Goal: Information Seeking & Learning: Learn about a topic

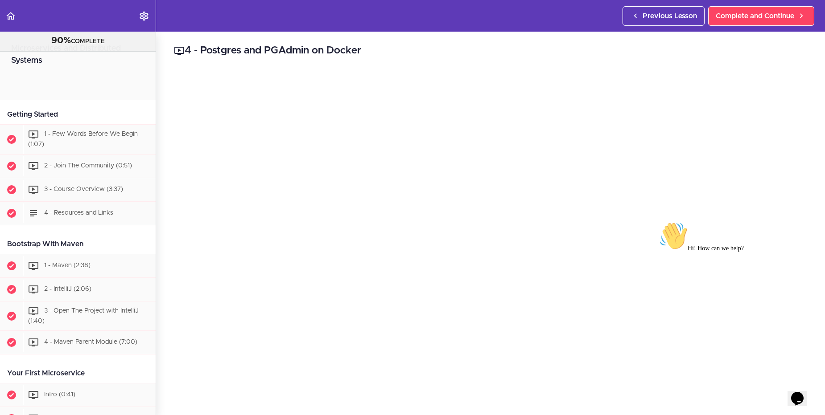
scroll to position [428, 0]
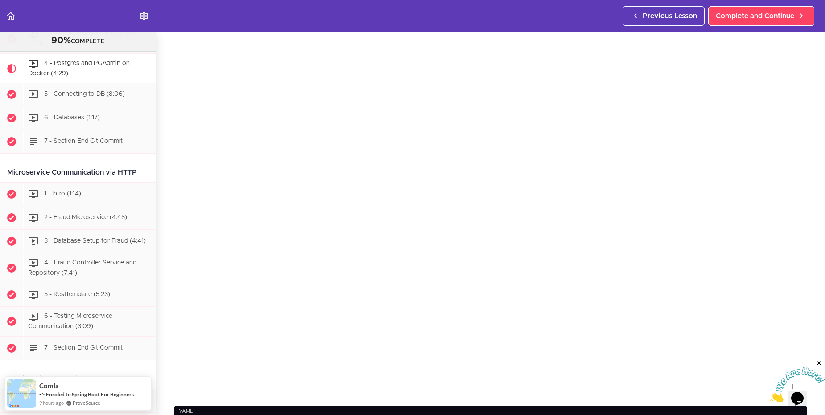
scroll to position [53, 0]
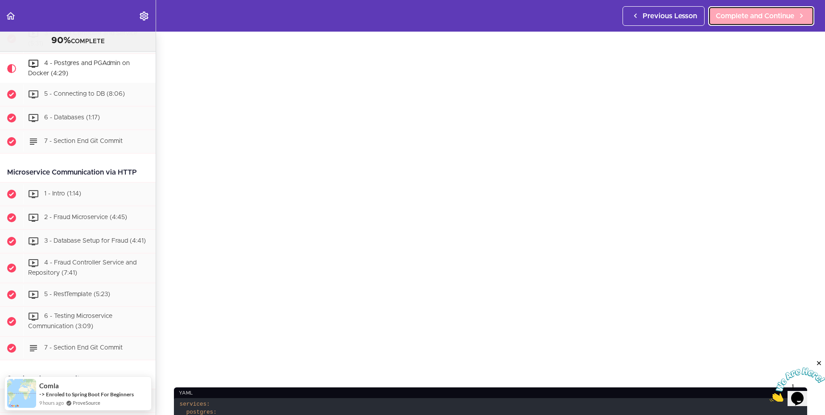
click at [762, 21] on span "Complete and Continue" at bounding box center [754, 16] width 78 height 11
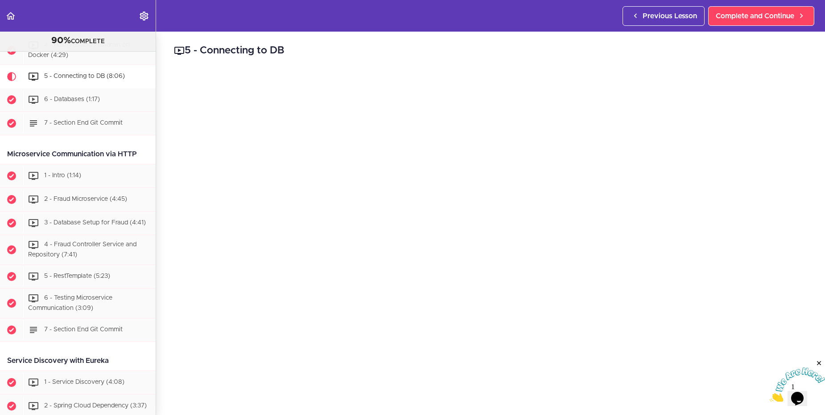
click at [481, 26] on header "Autoplay Autocomplete Previous Lesson Complete and Continue" at bounding box center [412, 16] width 825 height 32
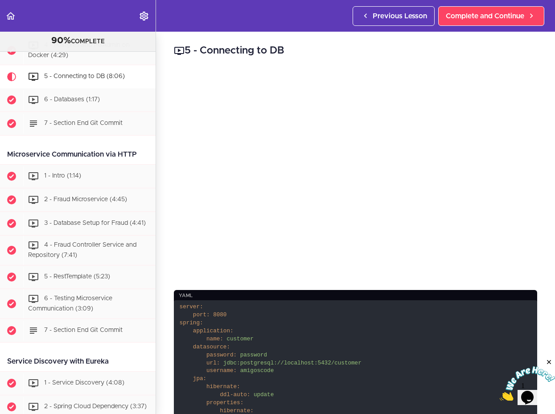
click at [221, 55] on h2 "5 - Connecting to DB" at bounding box center [355, 50] width 363 height 15
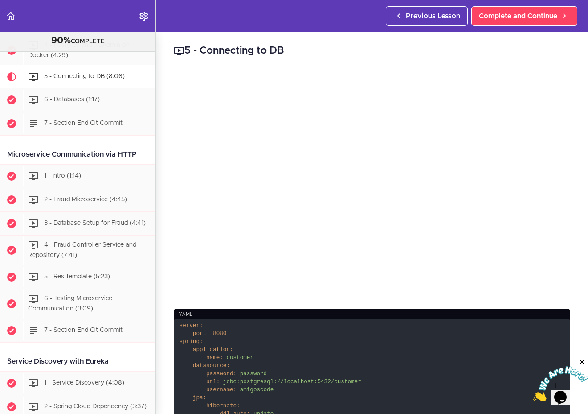
click at [206, 10] on header "Autoplay Autocomplete Previous Lesson Complete and Continue" at bounding box center [294, 16] width 588 height 32
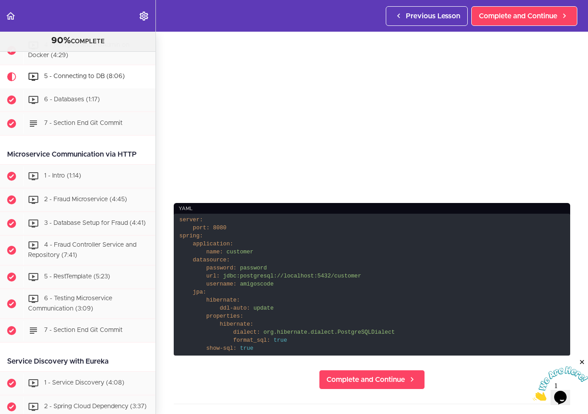
scroll to position [107, 0]
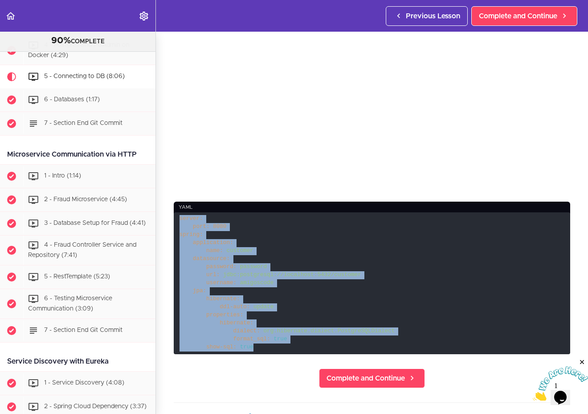
drag, startPoint x: 181, startPoint y: 214, endPoint x: 277, endPoint y: 348, distance: 165.2
click at [277, 348] on code "server: port: 8080 spring: application: name: customer datasource: password: pa…" at bounding box center [372, 283] width 397 height 142
copy code "server: port: 8080 spring: application: name: customer datasource: password: pa…"
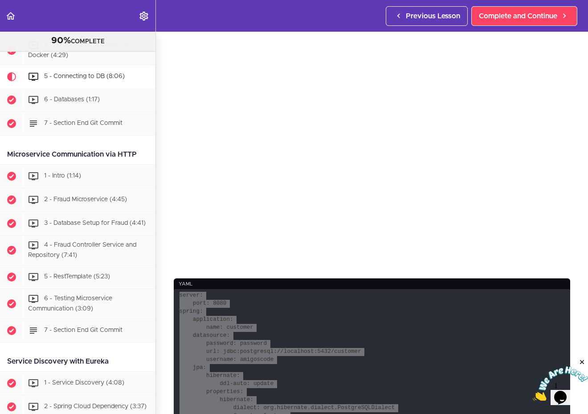
scroll to position [0, 0]
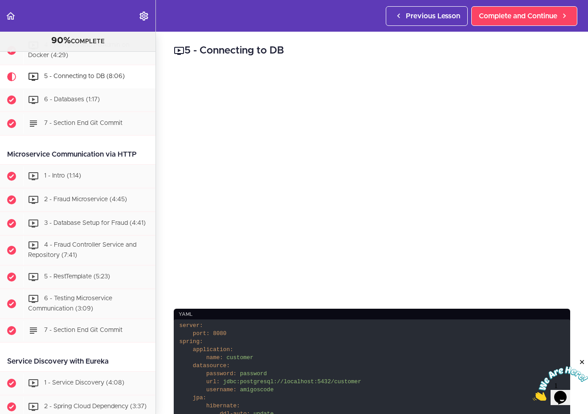
click at [336, 68] on div "5 - Connecting to DB yaml server: port: 8080 spring: application: name: custome…" at bounding box center [372, 223] width 432 height 382
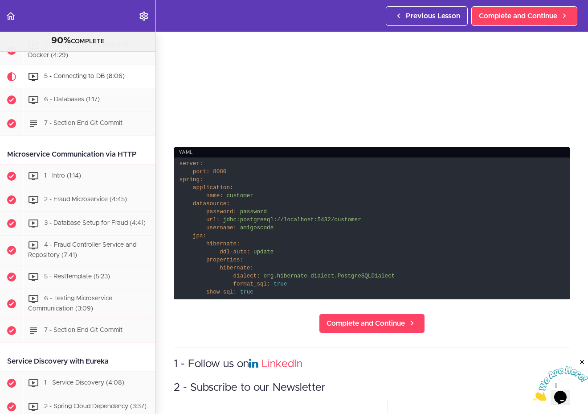
scroll to position [160, 0]
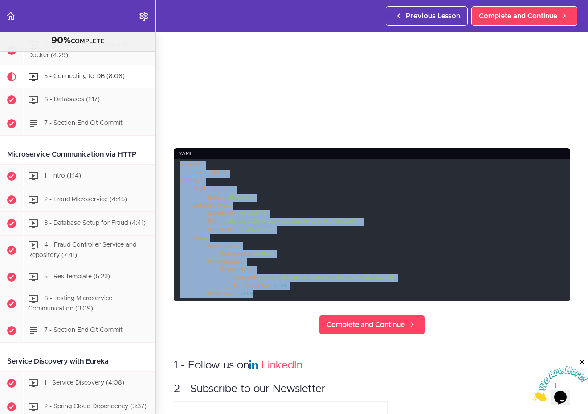
drag, startPoint x: 179, startPoint y: 160, endPoint x: 262, endPoint y: 294, distance: 157.4
click at [262, 294] on code "server: port: 8080 spring: application: name: customer datasource: password: pa…" at bounding box center [372, 230] width 397 height 142
copy code "server: port: 8080 spring: application: name: customer datasource: password: pa…"
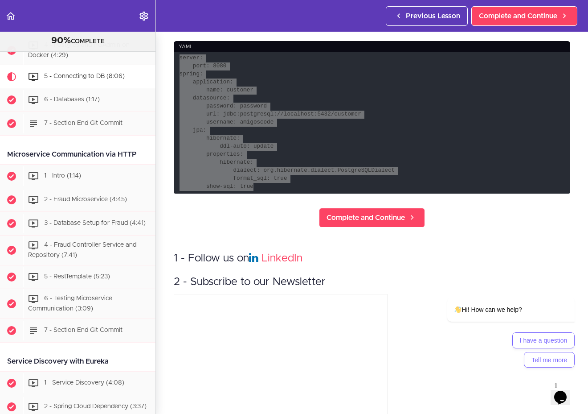
scroll to position [0, 0]
